Goal: Task Accomplishment & Management: Manage account settings

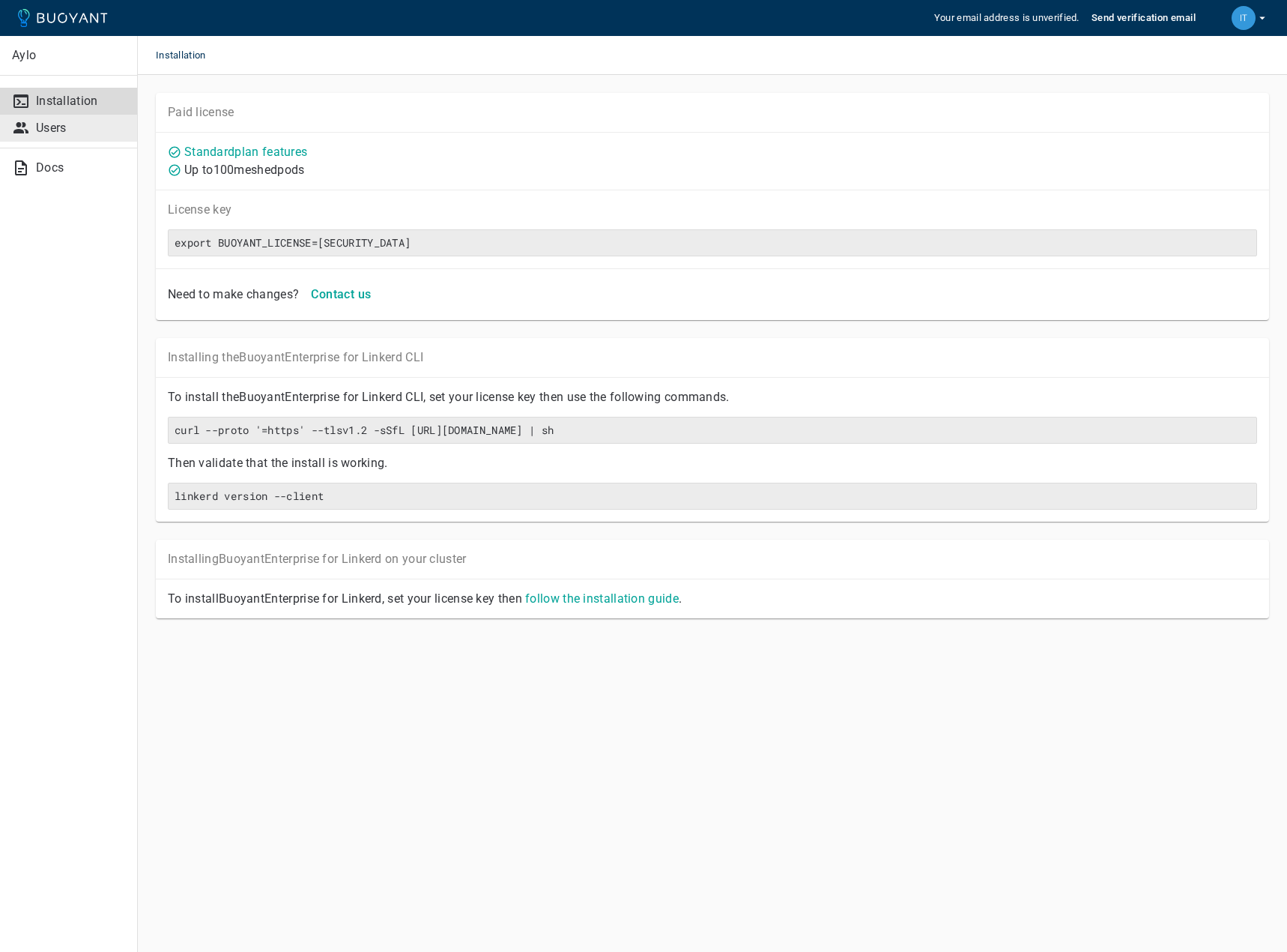
click at [65, 133] on p "Users" at bounding box center [80, 128] width 89 height 15
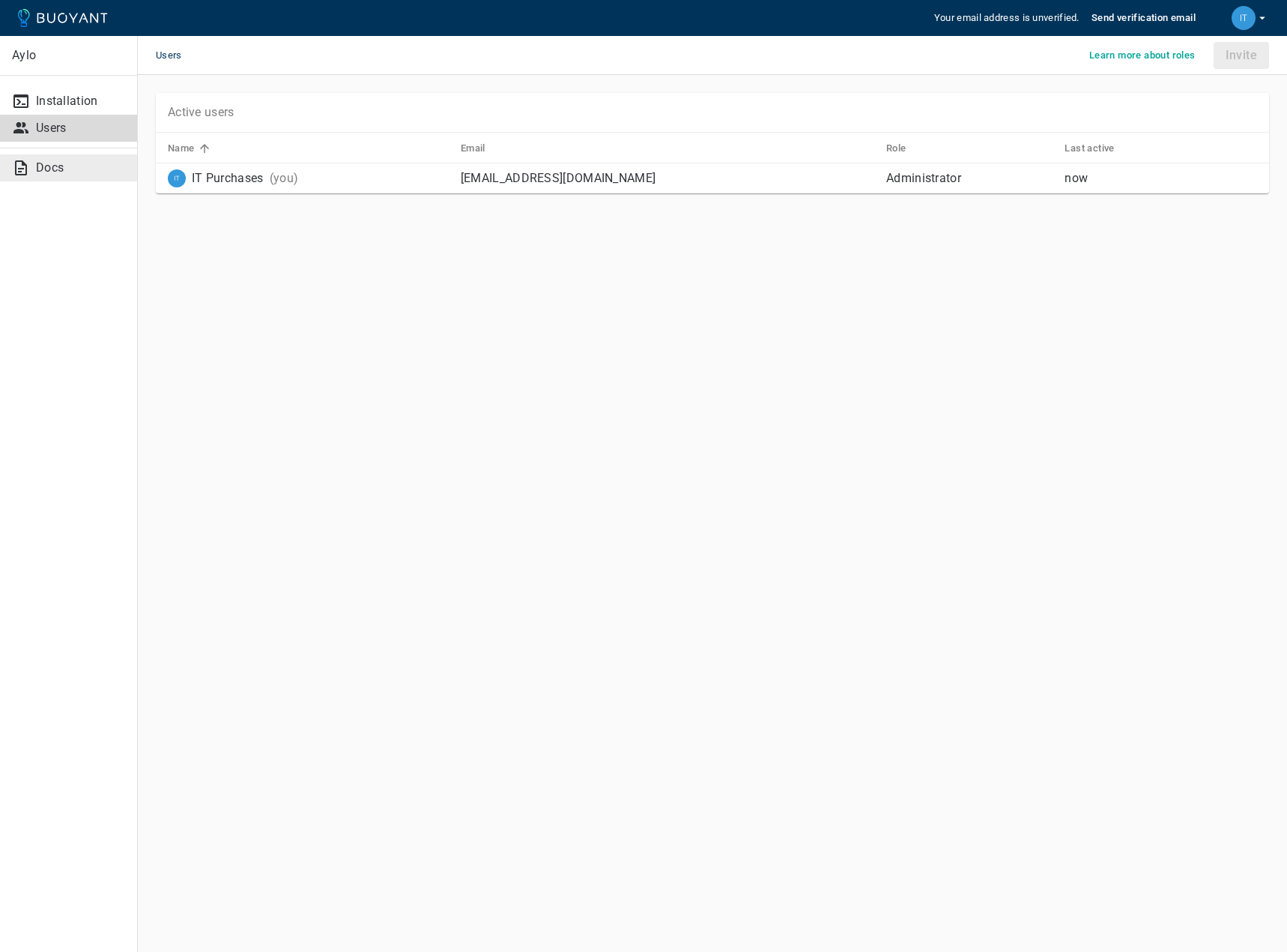
click at [37, 172] on p "Docs" at bounding box center [80, 167] width 89 height 15
click at [86, 100] on p "Installation" at bounding box center [80, 101] width 89 height 15
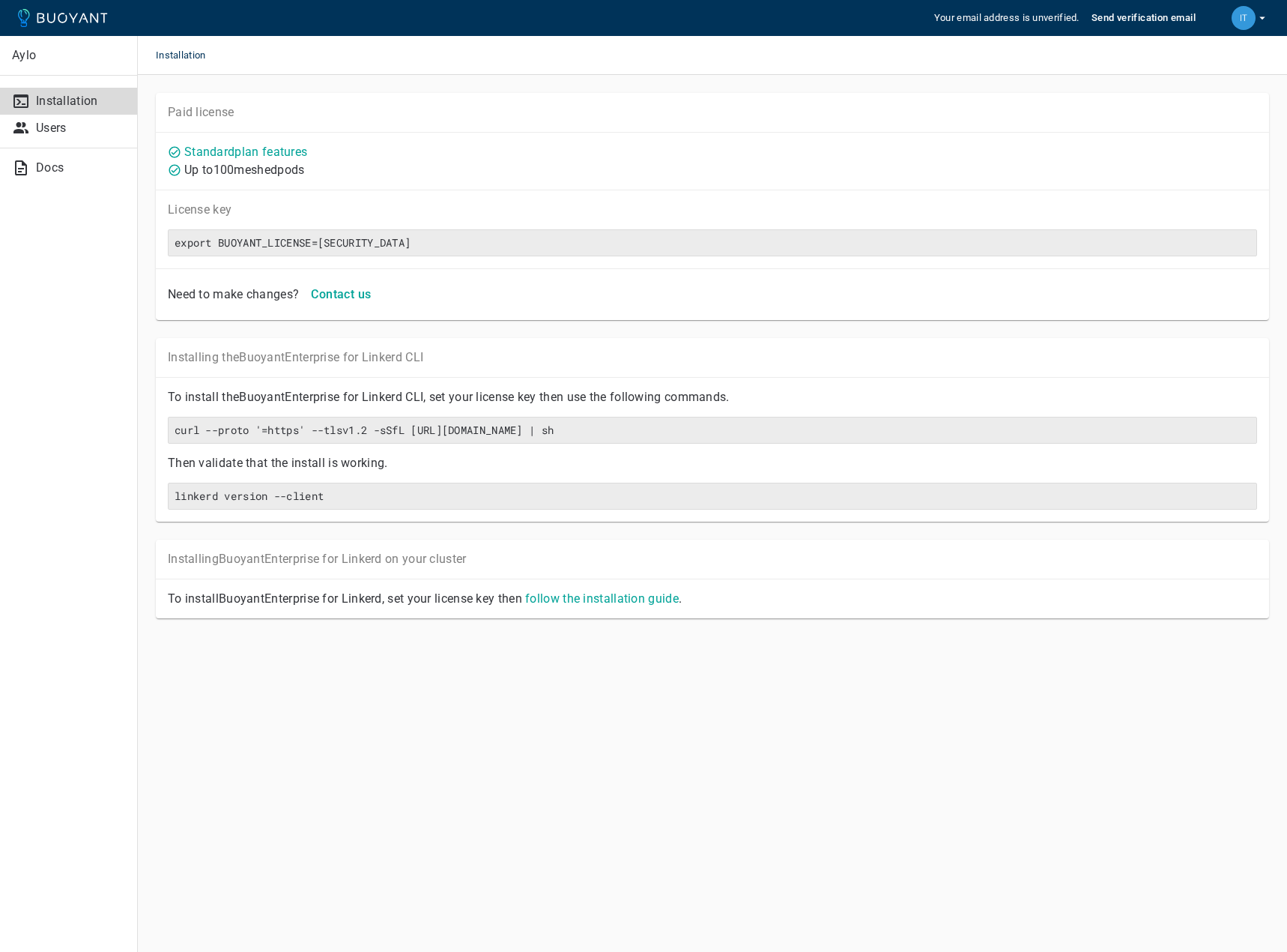
click at [18, 54] on p "Aylo" at bounding box center [68, 55] width 113 height 15
click at [1269, 20] on button "button" at bounding box center [1251, 18] width 50 height 36
click at [1215, 61] on link "Billing" at bounding box center [1204, 55] width 142 height 27
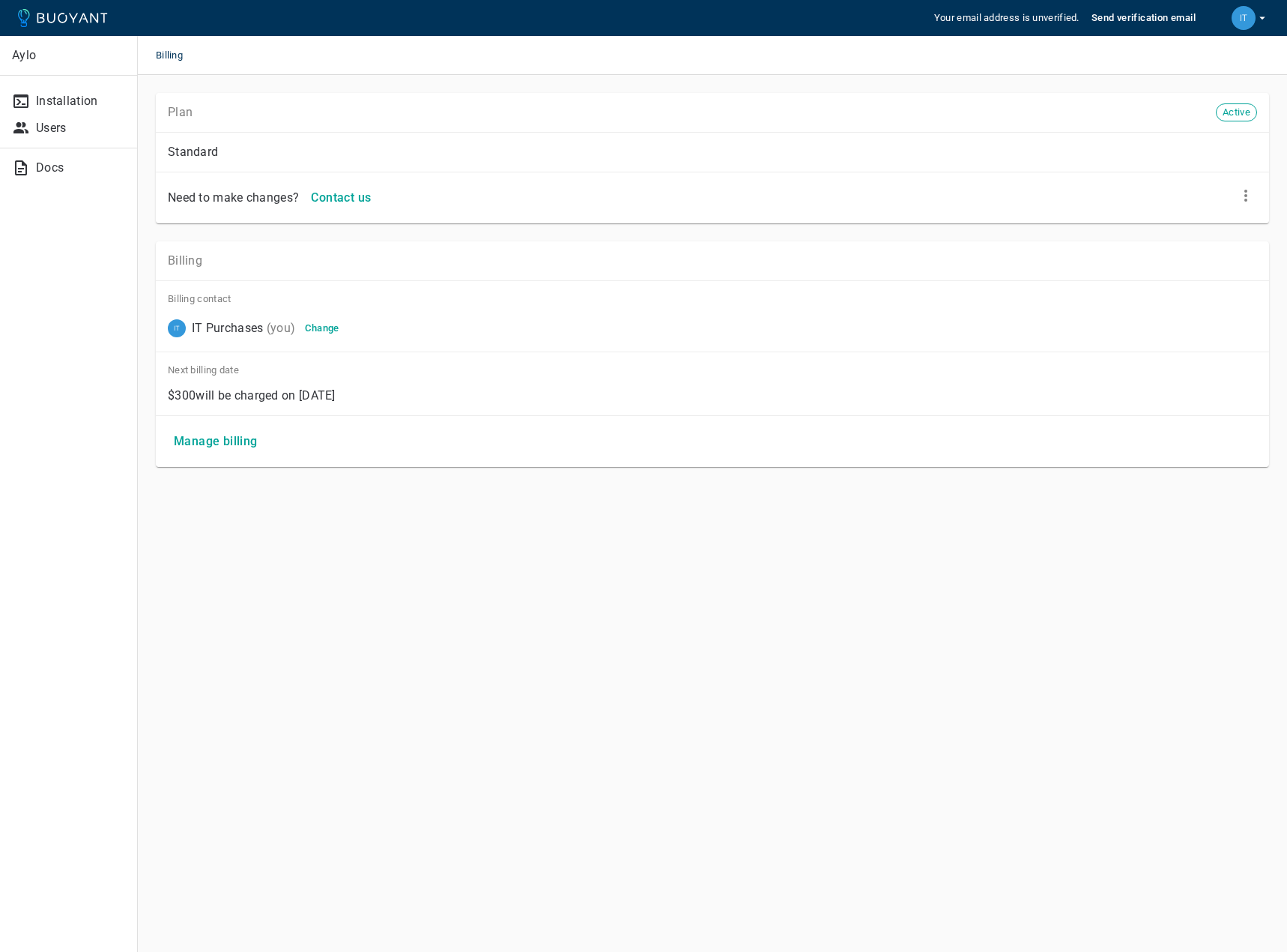
click at [204, 444] on h4 "Manage billing" at bounding box center [215, 441] width 84 height 15
click at [241, 444] on h4 "Manage billing" at bounding box center [215, 441] width 84 height 15
click at [54, 119] on link "Users" at bounding box center [68, 128] width 137 height 27
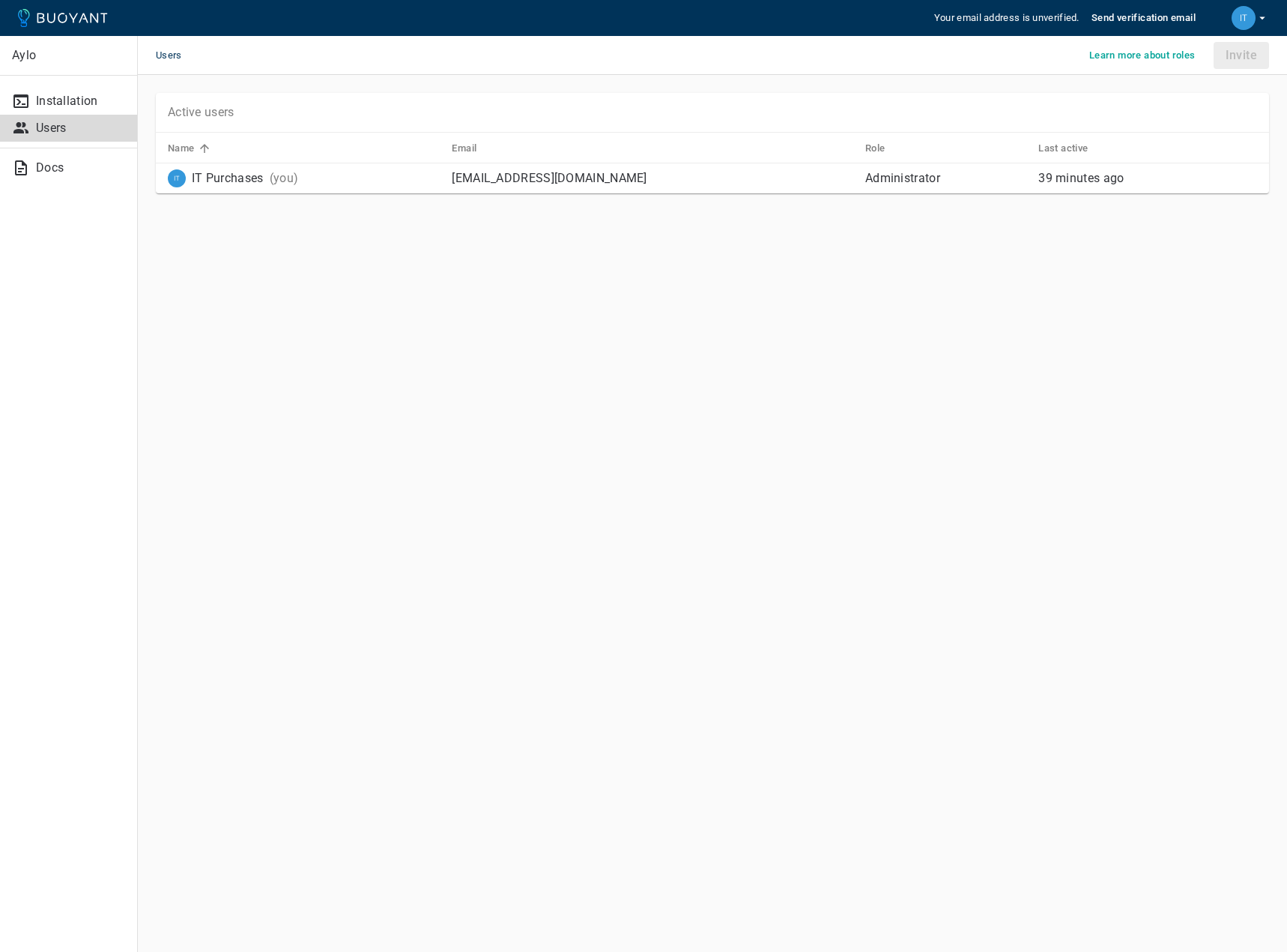
click at [635, 384] on main "Users Learn more about roles Invite Active users Name Email Role Last active IT…" at bounding box center [712, 476] width 1149 height 952
